Goal: Task Accomplishment & Management: Manage account settings

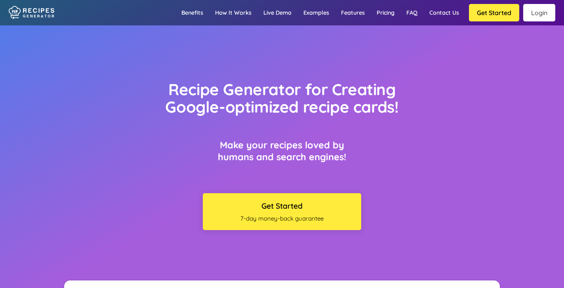
click at [539, 17] on link "Login" at bounding box center [539, 12] width 32 height 17
click at [541, 15] on link "Login" at bounding box center [539, 12] width 32 height 17
